Goal: Transaction & Acquisition: Purchase product/service

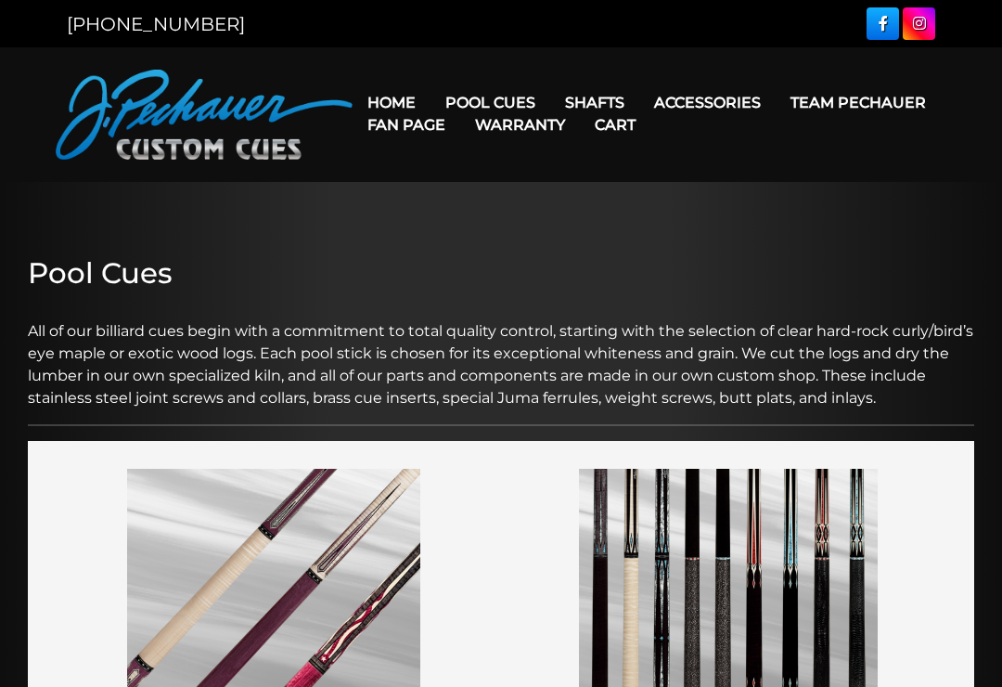
click at [681, 195] on link "Performance Plus Low Deflection Shafts" at bounding box center [712, 182] width 320 height 26
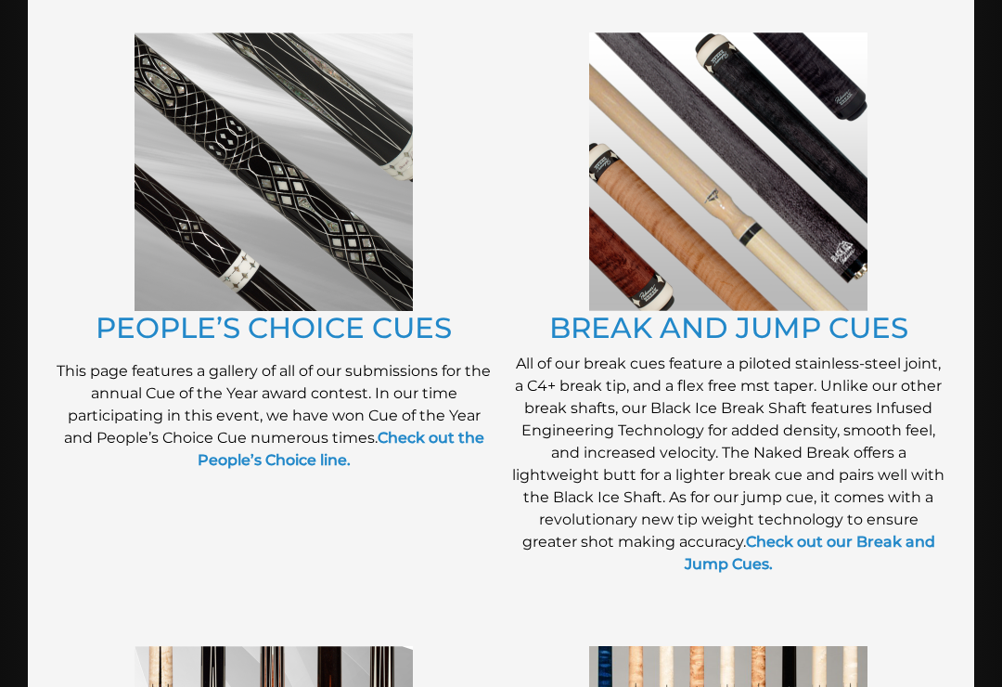
scroll to position [1548, 0]
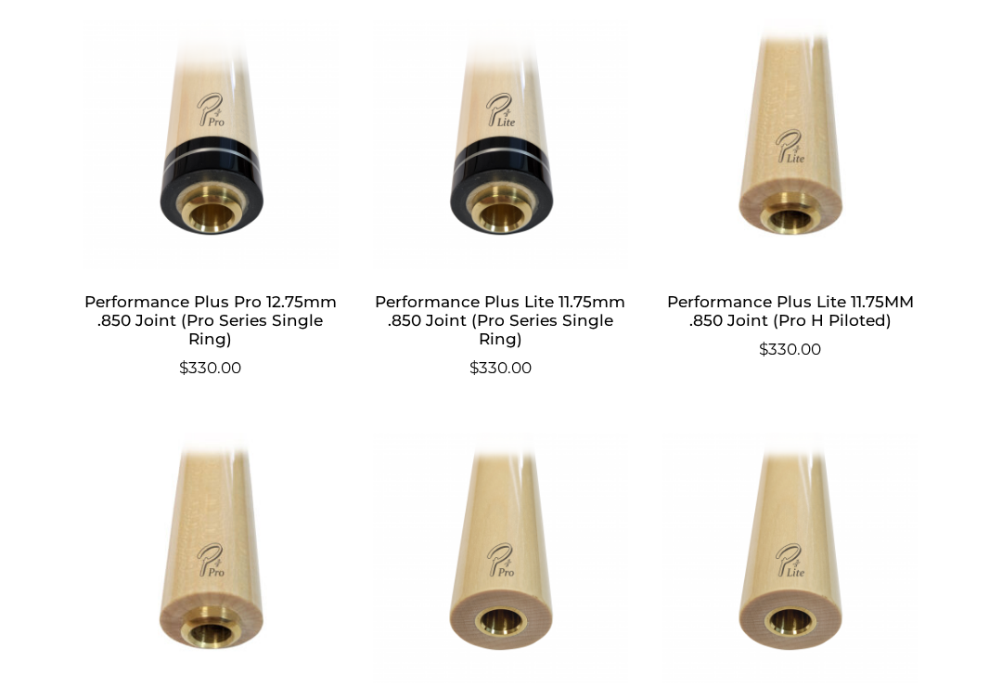
scroll to position [1484, 0]
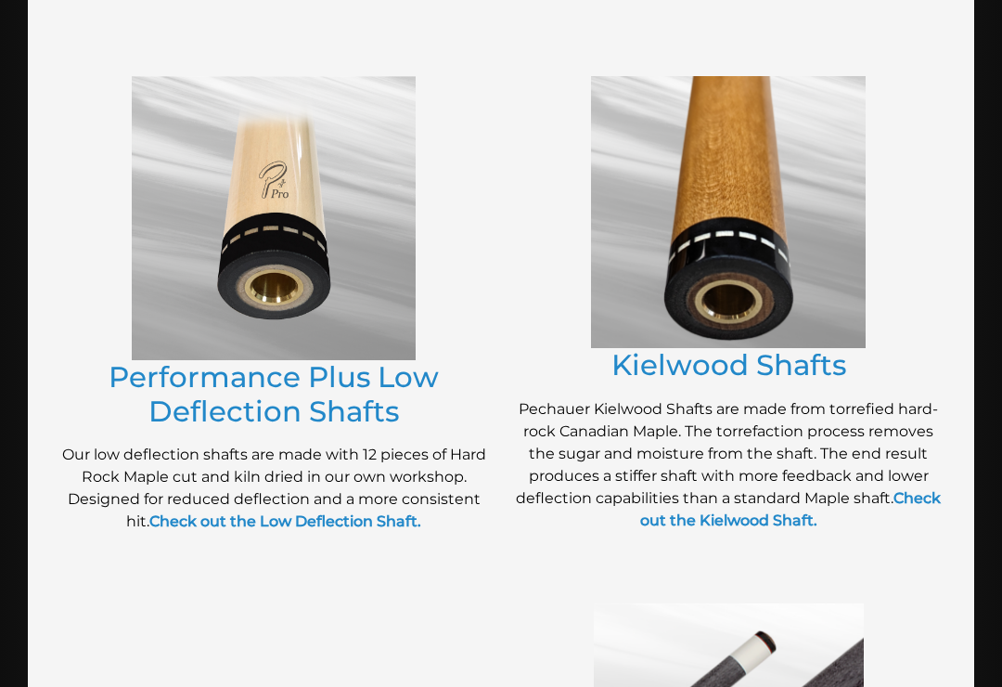
scroll to position [809, 0]
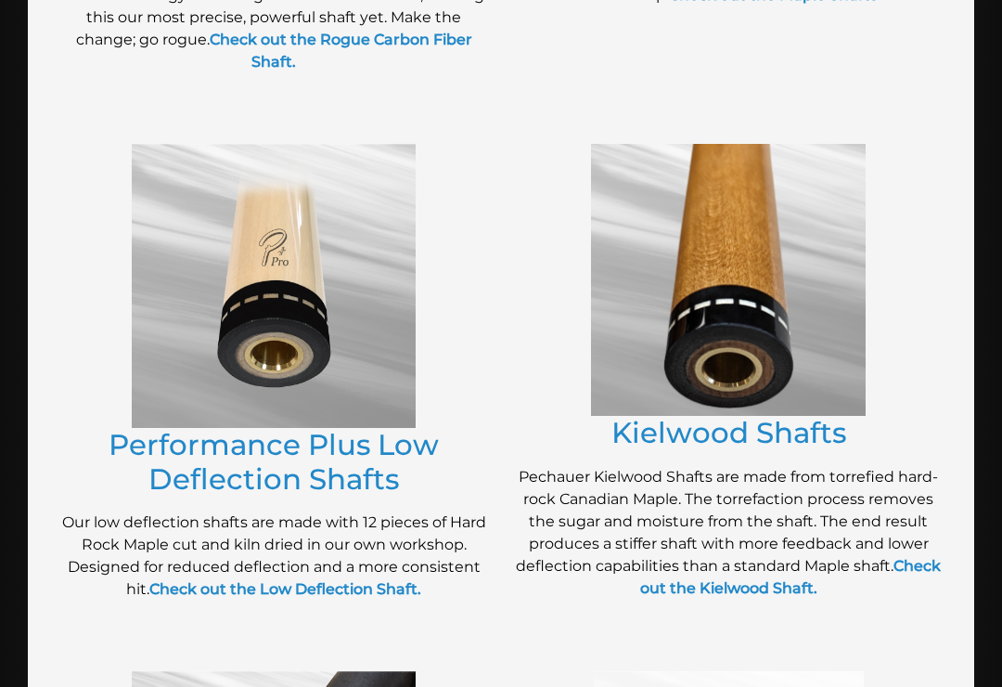
click at [192, 580] on strong "Check out the Low Deflection Shaft." at bounding box center [285, 589] width 272 height 18
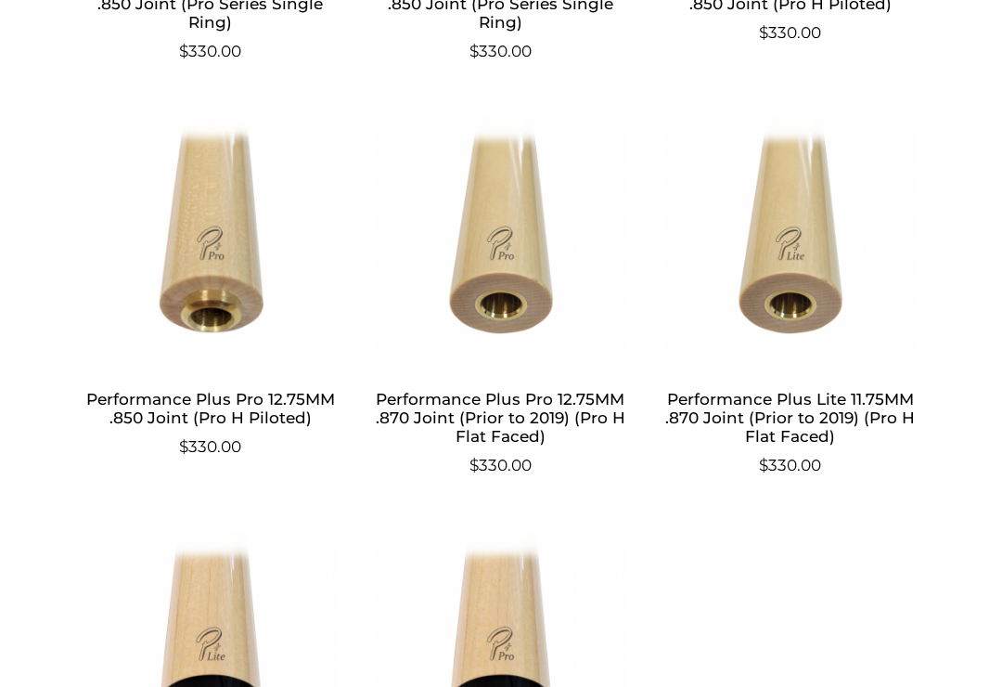
scroll to position [1784, 0]
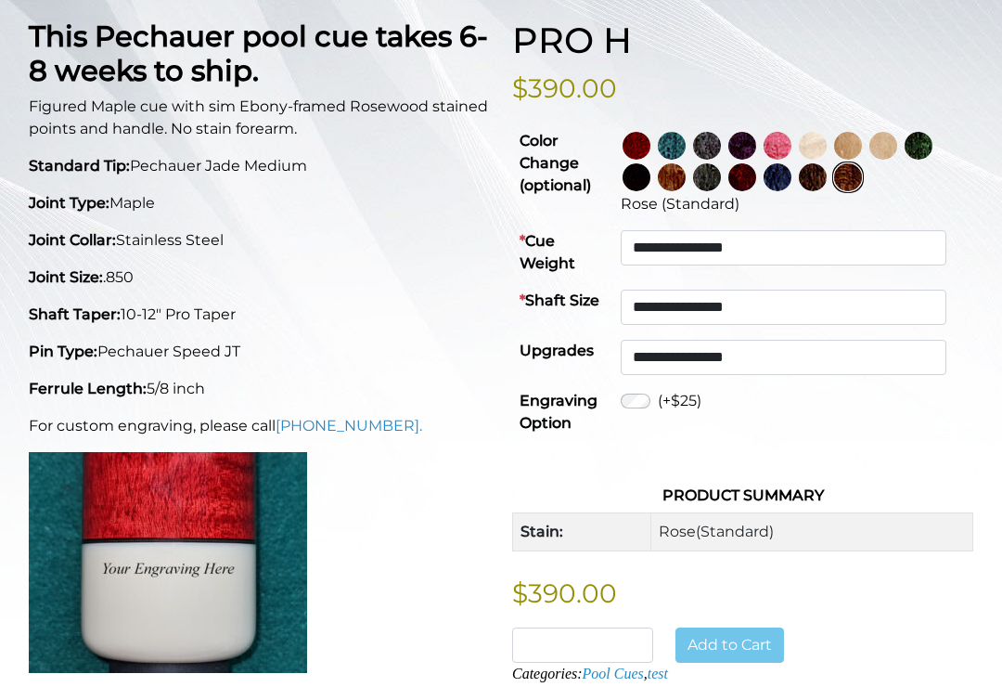
scroll to position [447, 0]
click at [932, 296] on select "**********" at bounding box center [784, 307] width 327 height 35
